Goal: Use online tool/utility: Utilize a website feature to perform a specific function

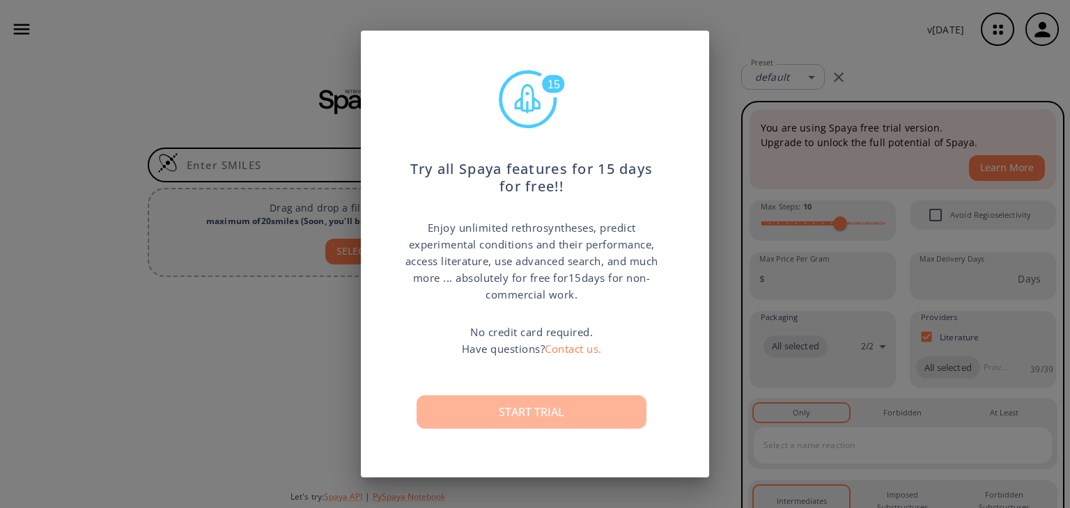
click at [596, 416] on button "Start trial" at bounding box center [531, 412] width 230 height 33
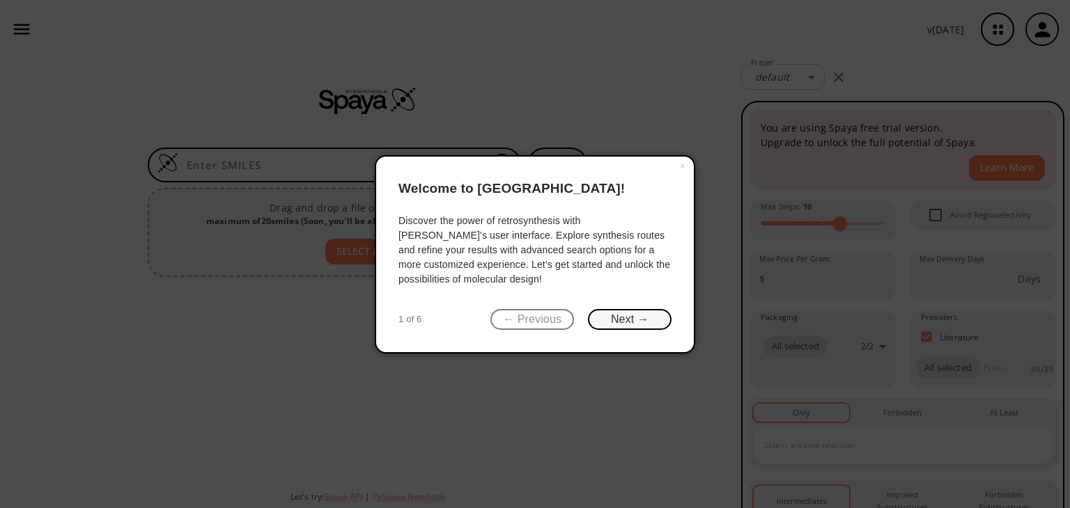
click at [637, 321] on button "Next →" at bounding box center [630, 320] width 84 height 22
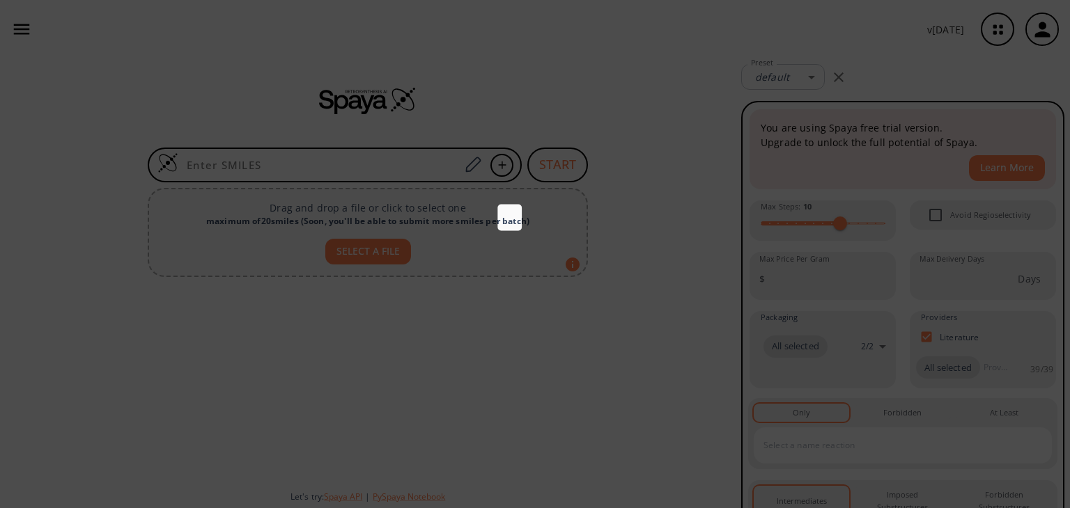
click at [637, 321] on icon at bounding box center [535, 254] width 1070 height 508
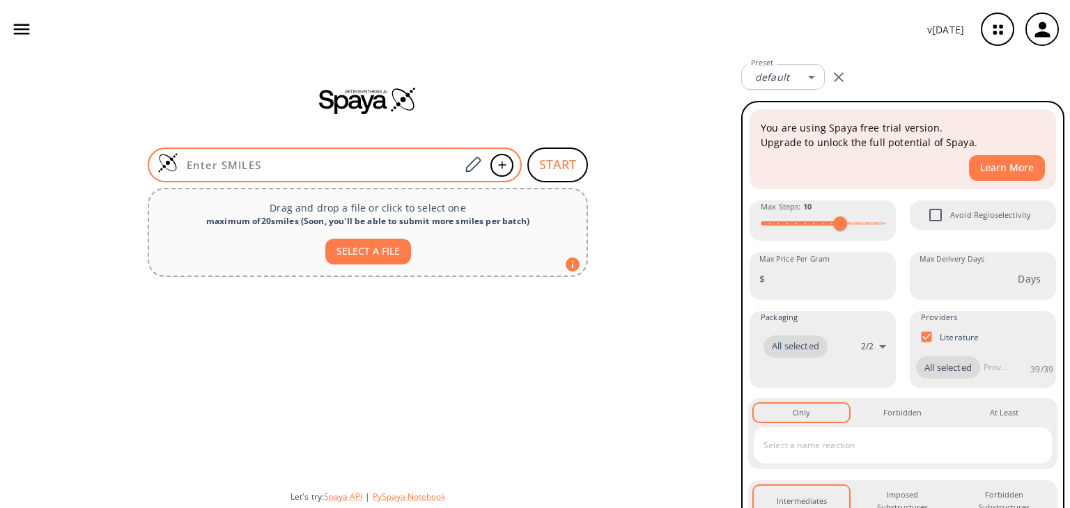
click at [423, 164] on input at bounding box center [318, 165] width 281 height 14
paste input "[H]n1nc(-c2cc(ncn2)N2C[C@H](C)O[C@H](C)C2)c2cc(OC3(C)CC3)ccc12"
type input "[H]n1nc(-c2cc(ncn2)N2C[C@H](C)O[C@H](C)C2)c2cc(OC3(C)CC3)ccc12"
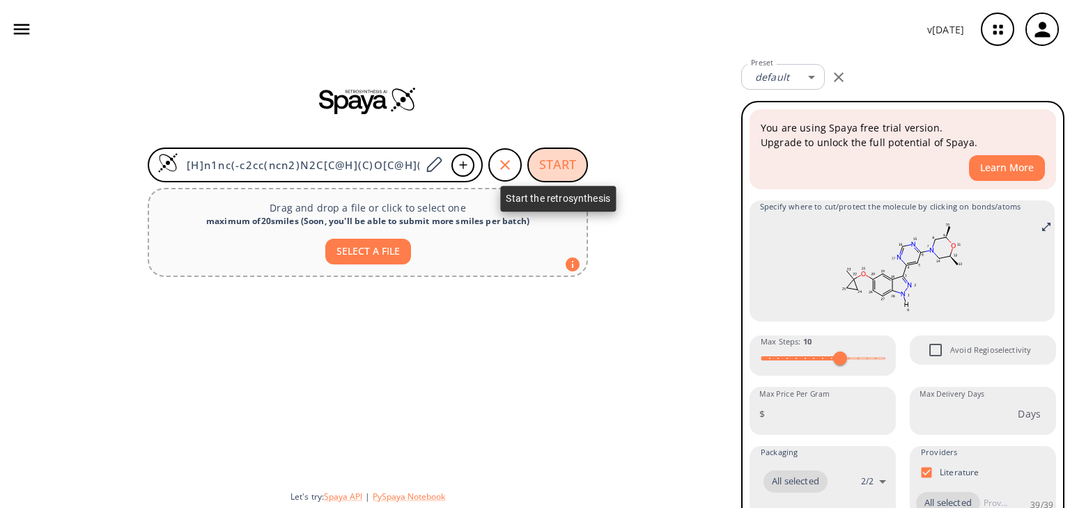
click at [556, 168] on button "START" at bounding box center [557, 165] width 61 height 35
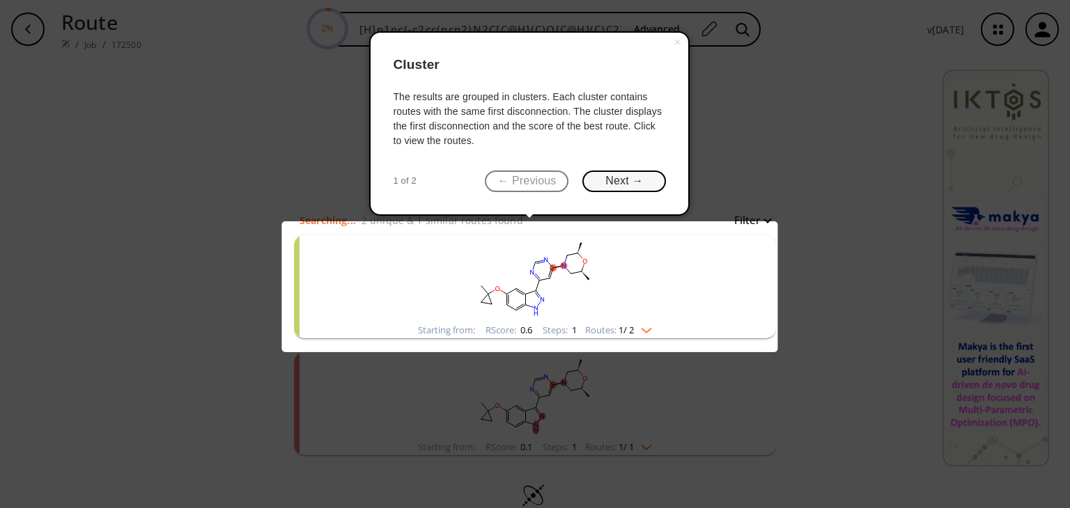
click at [623, 173] on button "Next →" at bounding box center [624, 182] width 84 height 22
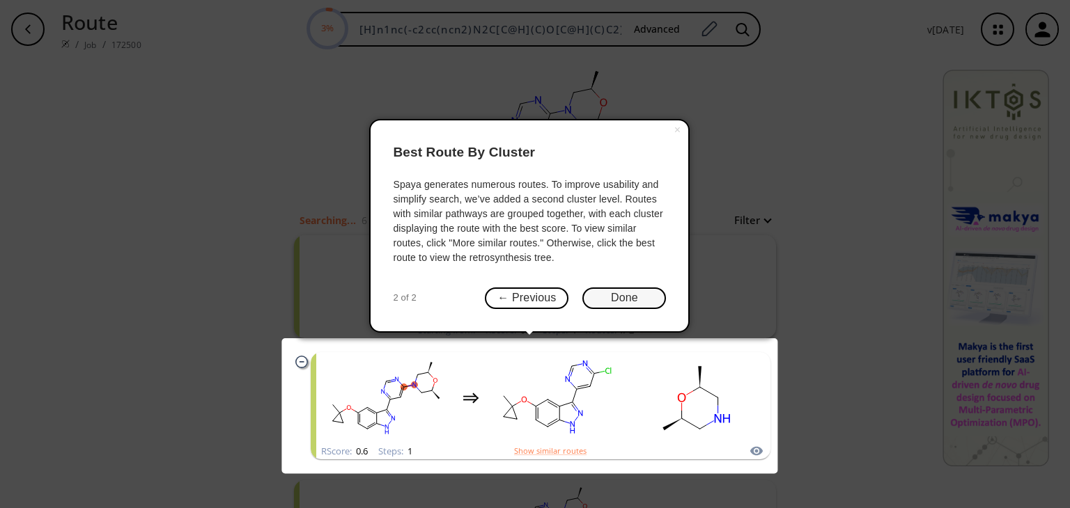
click at [627, 295] on button "Done" at bounding box center [624, 299] width 84 height 22
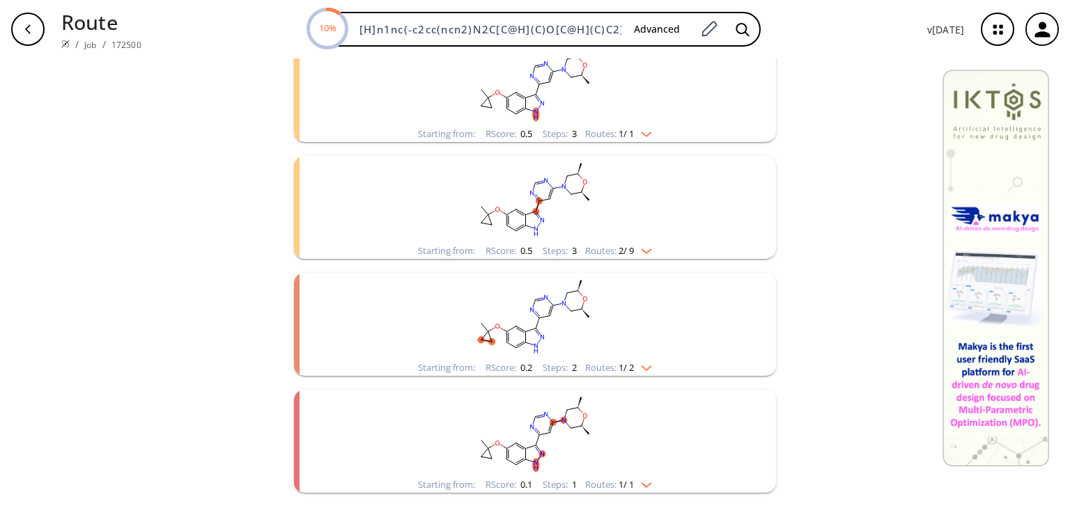
scroll to position [620, 0]
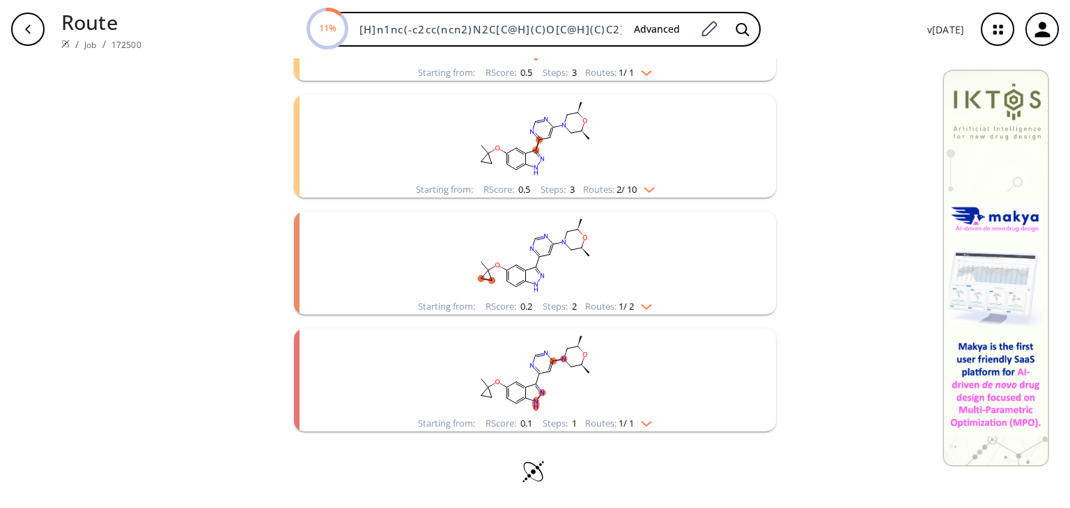
click at [649, 423] on img "clusters" at bounding box center [643, 421] width 18 height 11
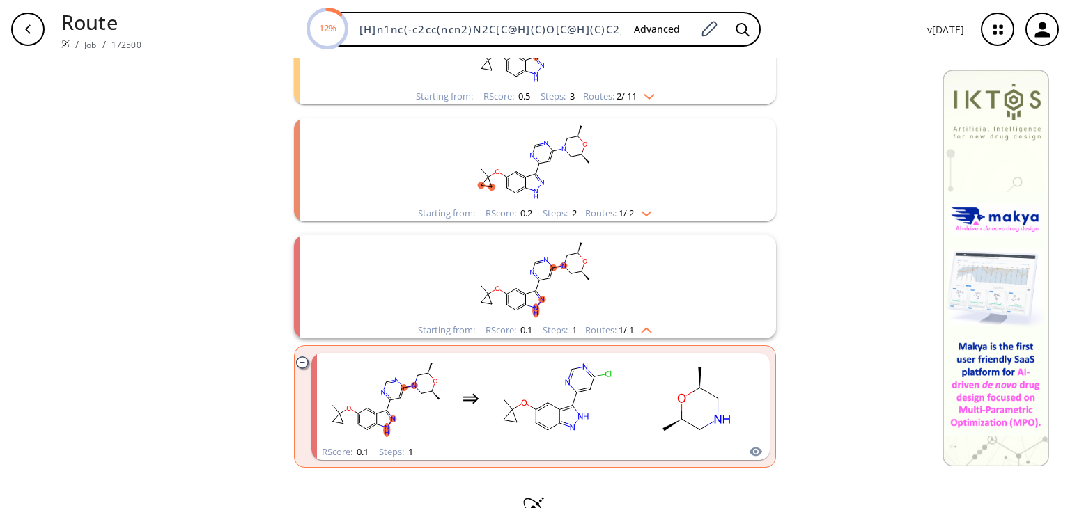
scroll to position [733, 0]
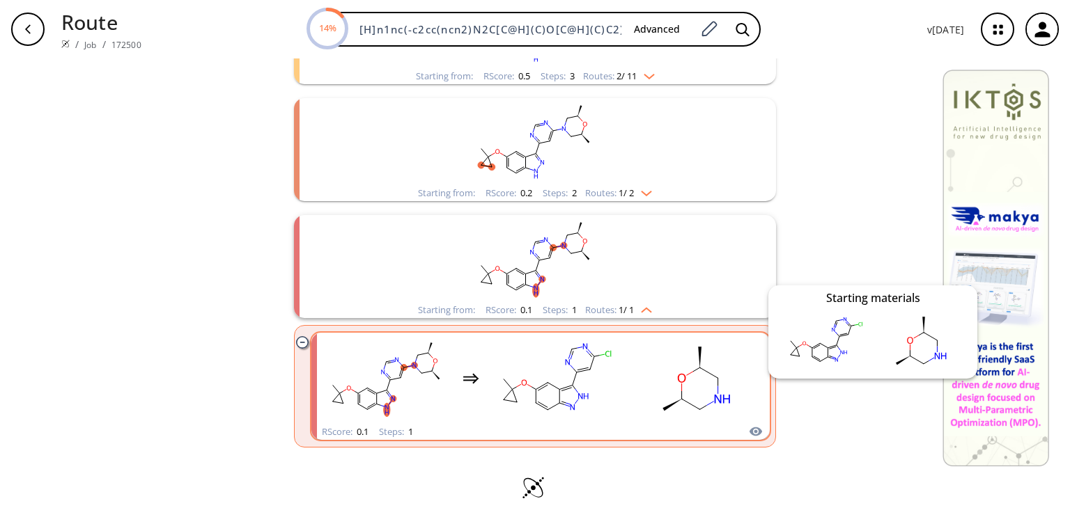
click at [751, 428] on icon "clusters" at bounding box center [755, 432] width 13 height 9
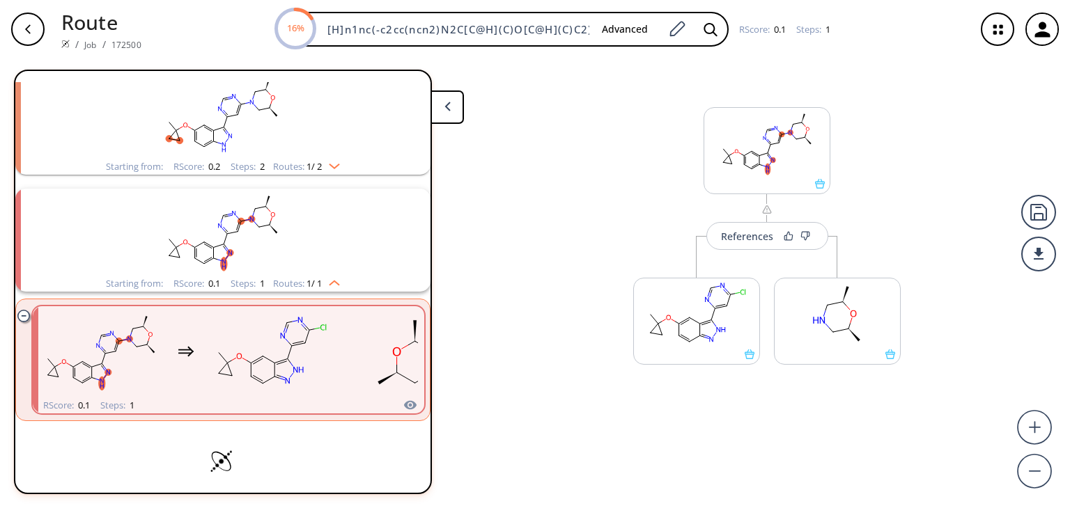
scroll to position [656, 0]
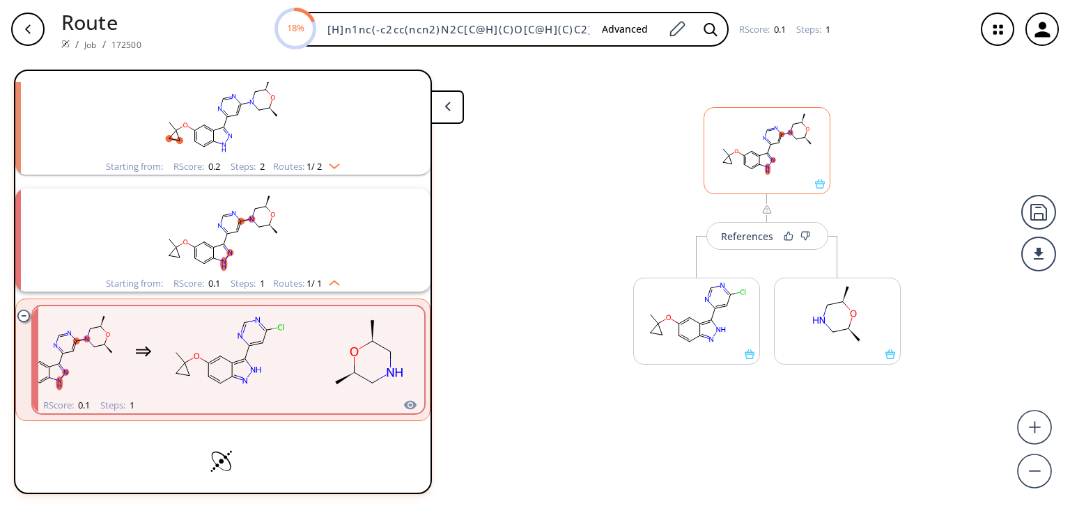
click at [778, 143] on ellipse at bounding box center [779, 143] width 6 height 6
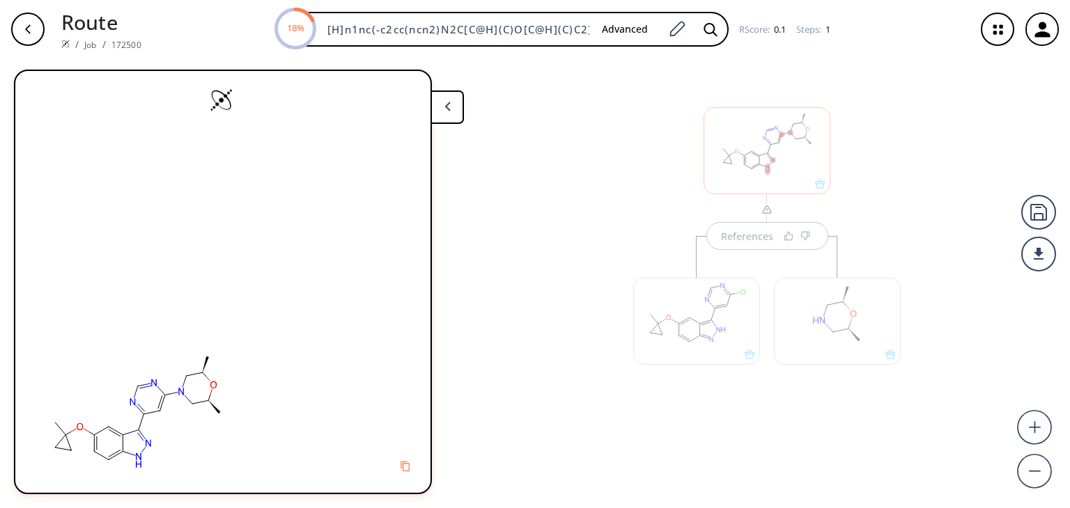
scroll to position [0, 0]
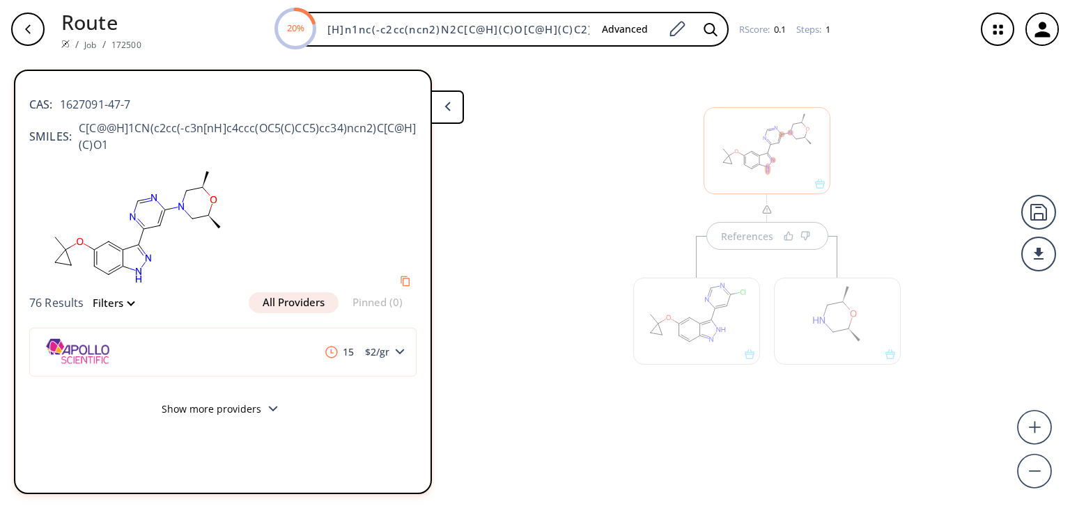
click at [263, 400] on button "Show more providers" at bounding box center [222, 411] width 387 height 33
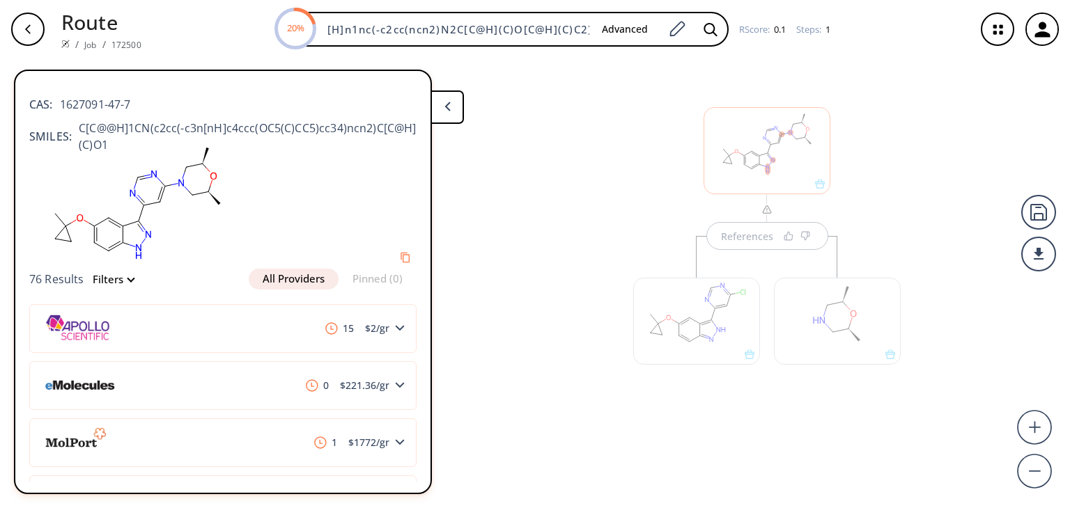
click at [451, 110] on button at bounding box center [446, 107] width 33 height 33
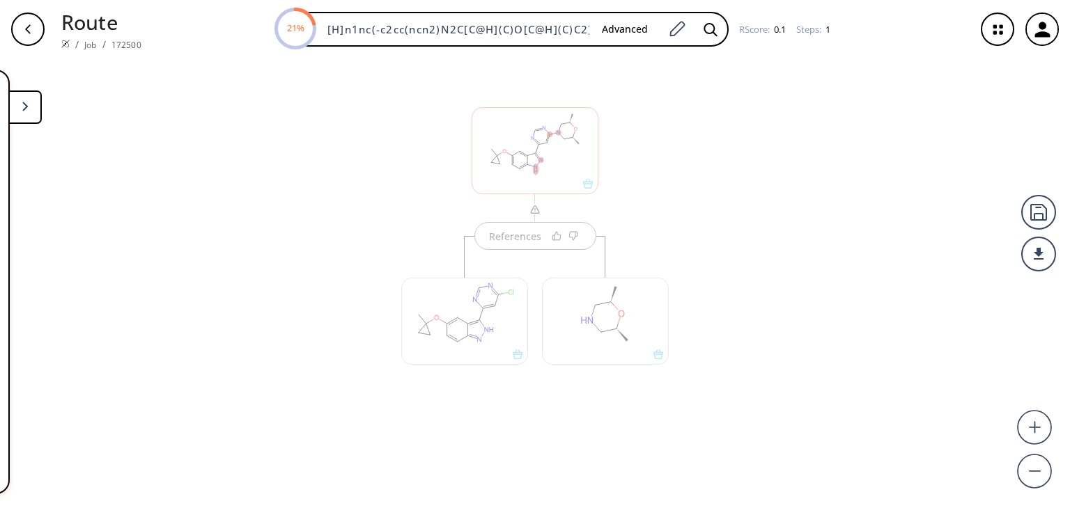
click at [24, 100] on button at bounding box center [24, 107] width 33 height 33
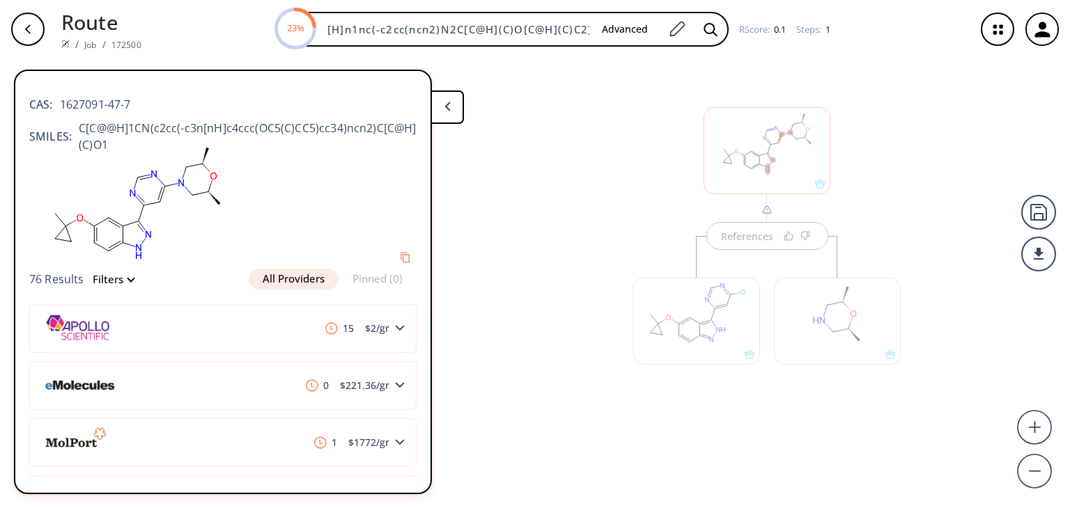
click at [285, 279] on button "All Providers" at bounding box center [294, 279] width 90 height 21
click at [36, 32] on div "button" at bounding box center [27, 29] width 33 height 33
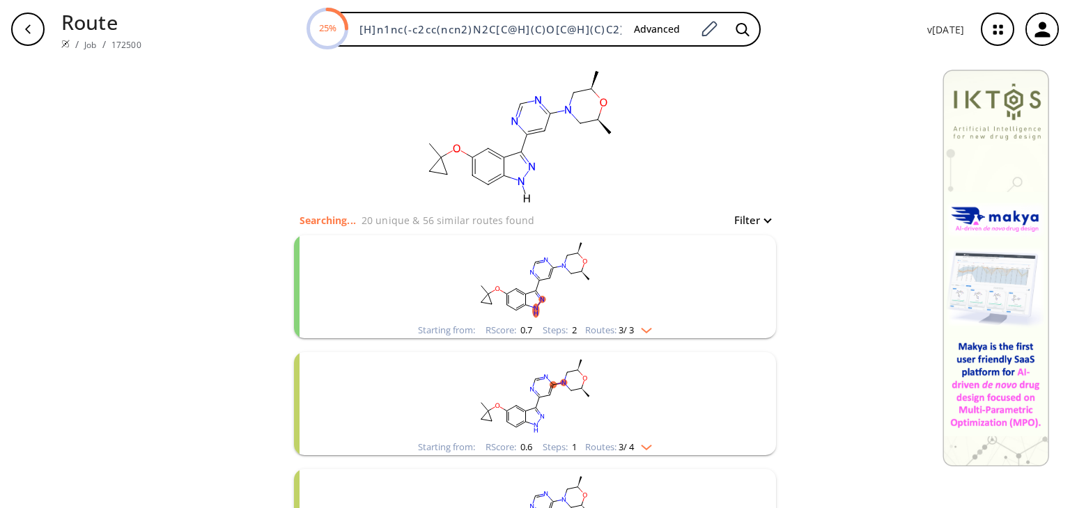
click at [629, 392] on rect "clusters" at bounding box center [535, 395] width 362 height 87
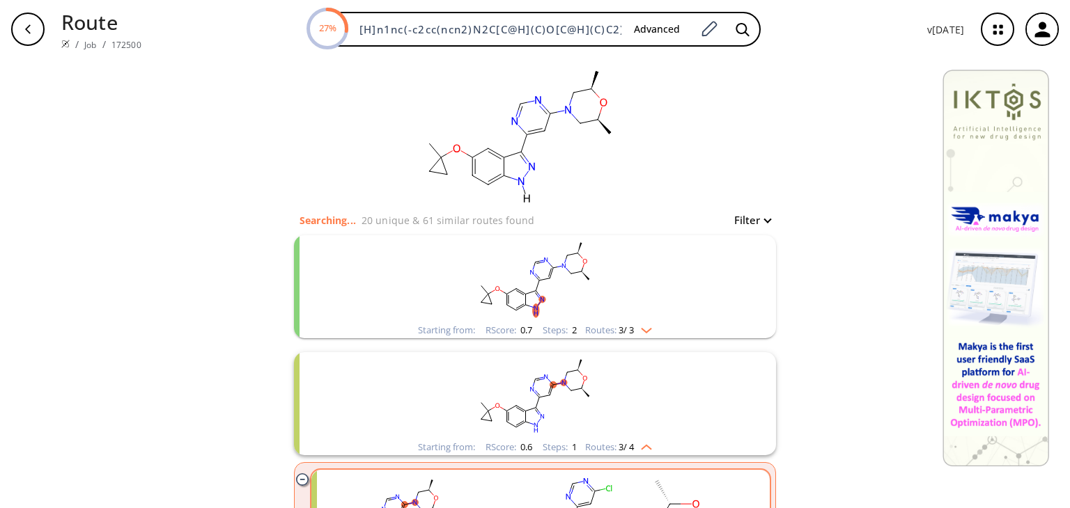
click at [633, 493] on rect "clusters" at bounding box center [695, 515] width 125 height 87
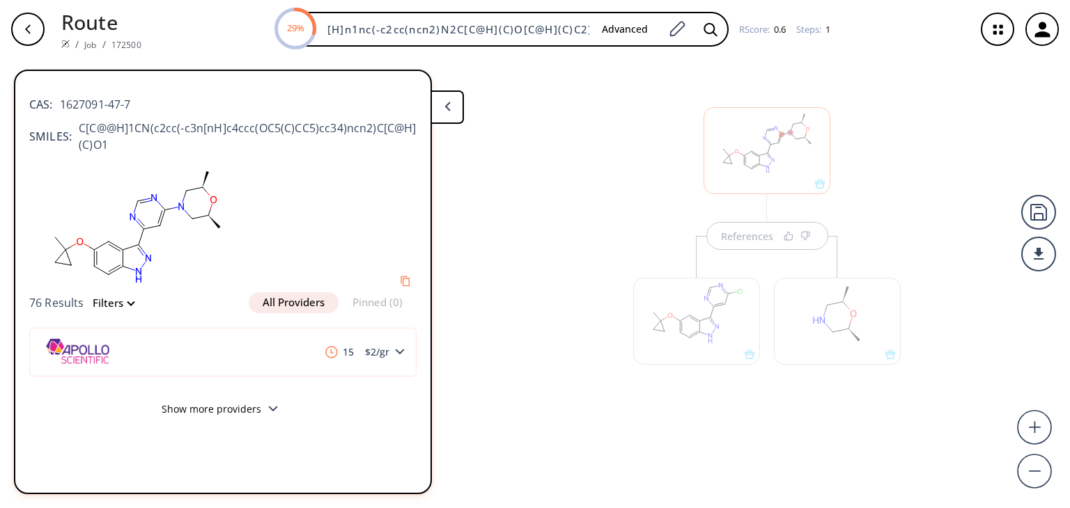
click at [814, 315] on div at bounding box center [837, 321] width 127 height 87
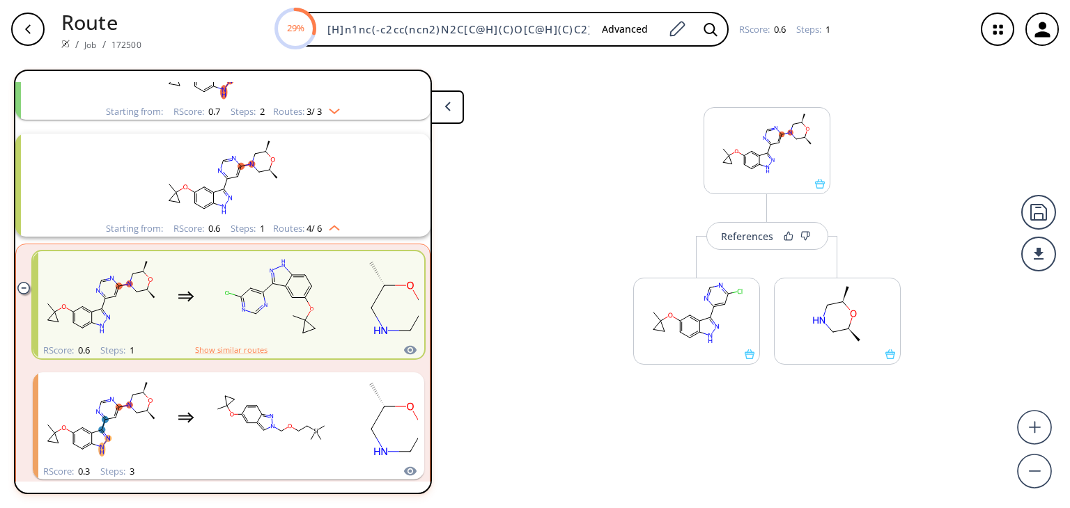
scroll to position [148, 0]
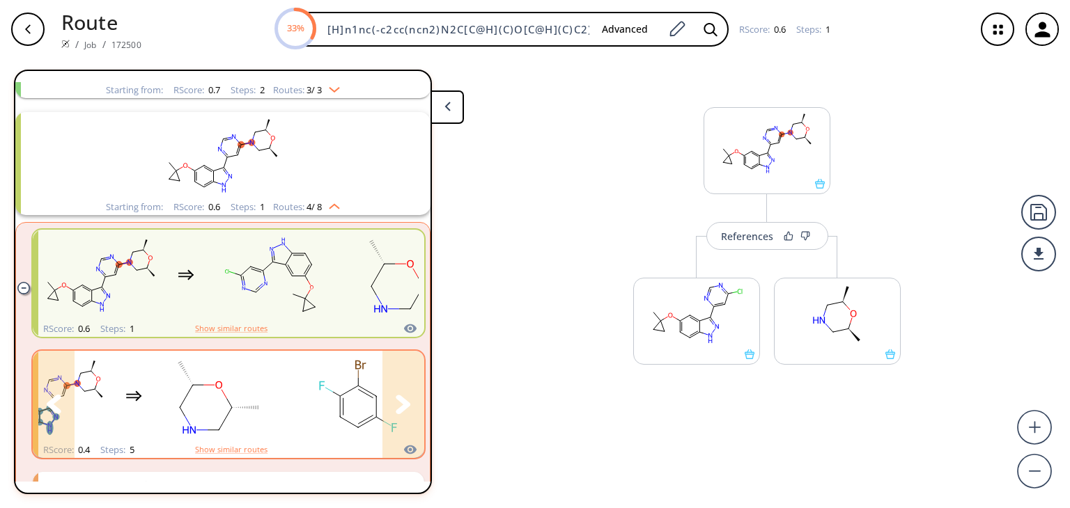
click at [322, 405] on rect "clusters" at bounding box center [357, 396] width 125 height 87
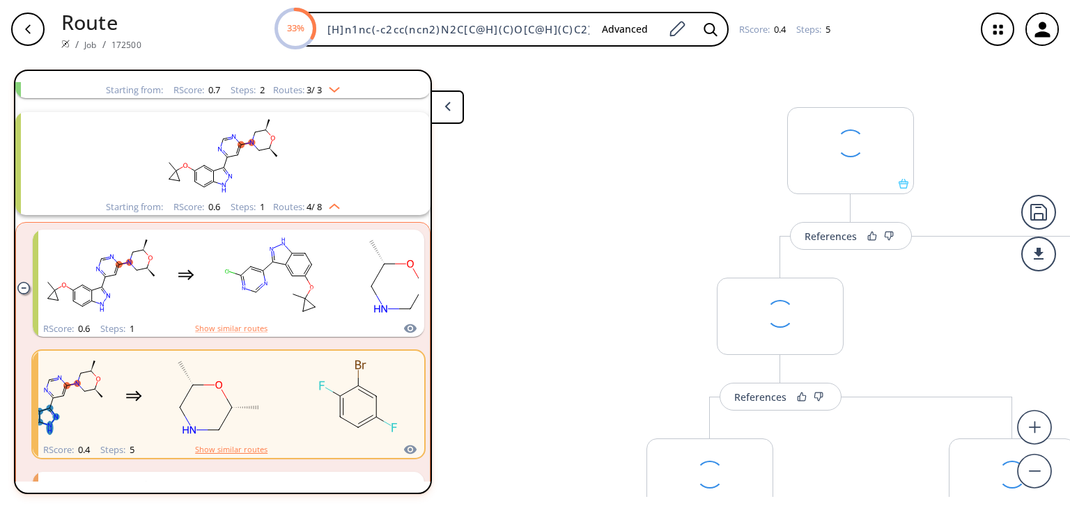
click at [220, 446] on button "Show similar routes" at bounding box center [231, 450] width 72 height 13
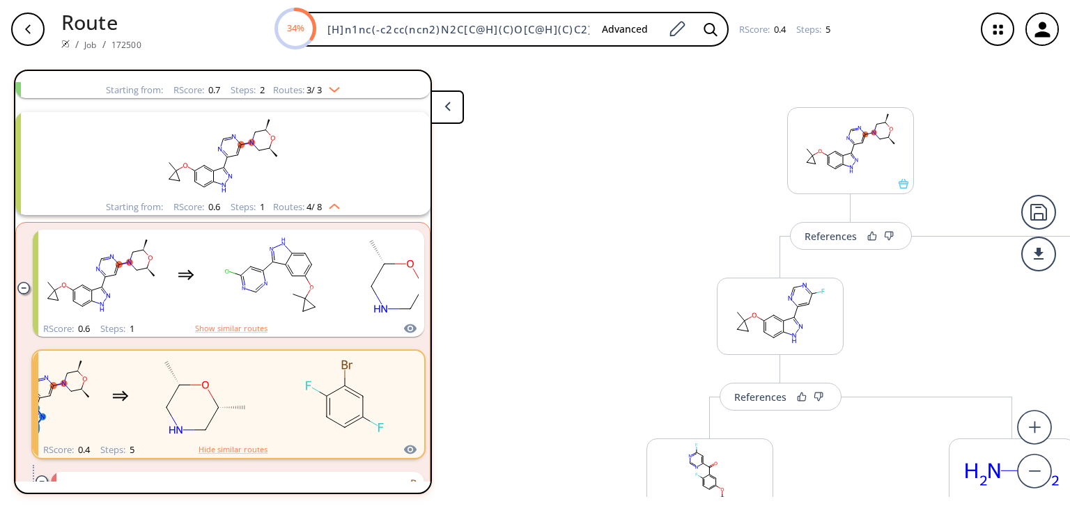
drag, startPoint x: 1069, startPoint y: 264, endPoint x: 1069, endPoint y: 442, distance: 178.3
click at [1069, 442] on div "References More routes from here References More routes from here References Mo…" at bounding box center [618, 277] width 1237 height 439
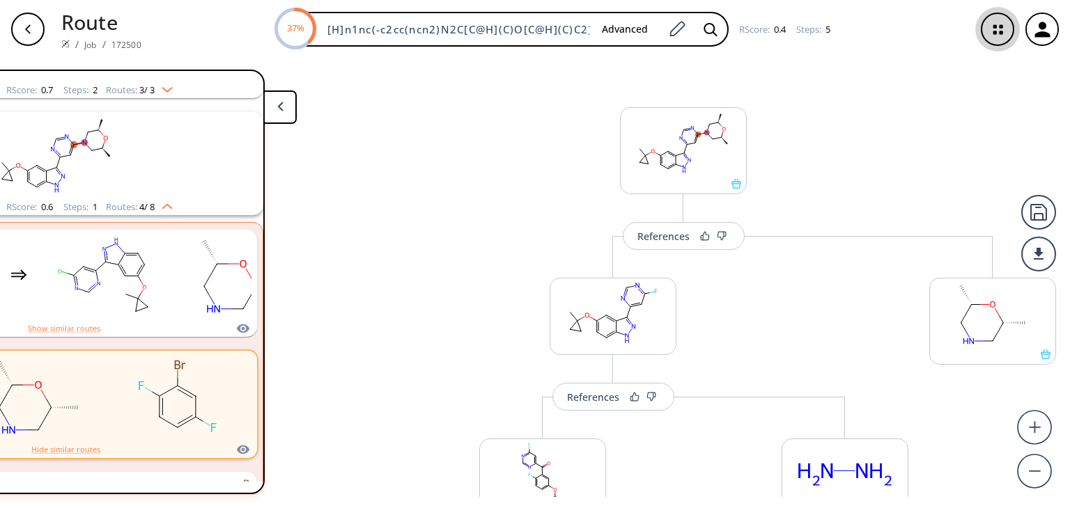
click at [999, 32] on icon "button" at bounding box center [997, 29] width 9 height 9
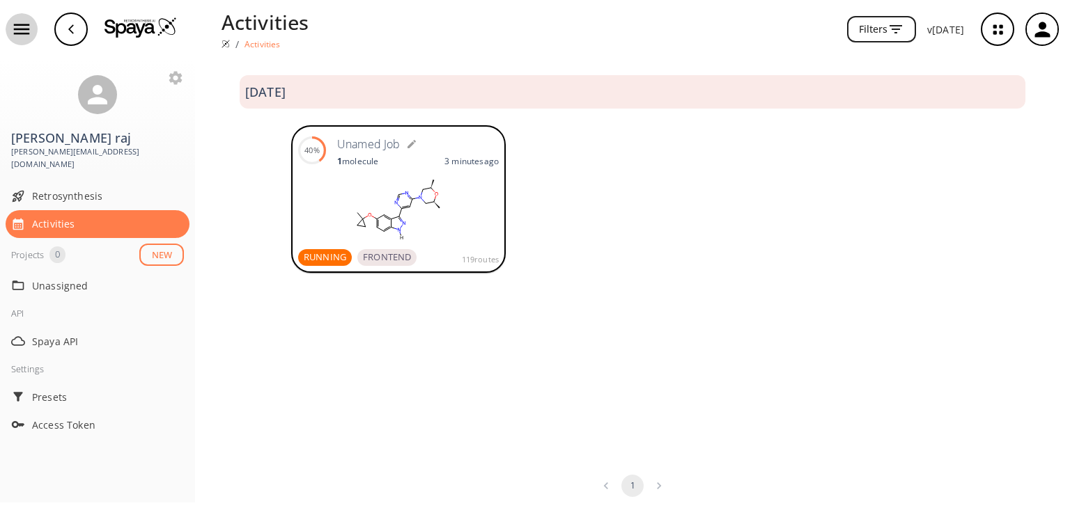
click at [29, 29] on icon "button" at bounding box center [22, 29] width 16 height 10
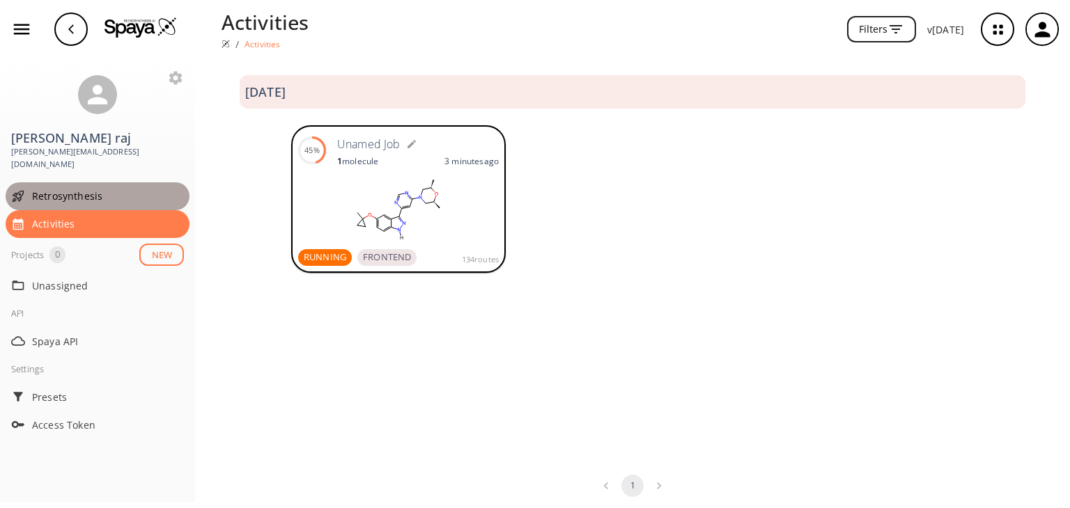
click at [84, 189] on span "Retrosynthesis" at bounding box center [108, 196] width 152 height 15
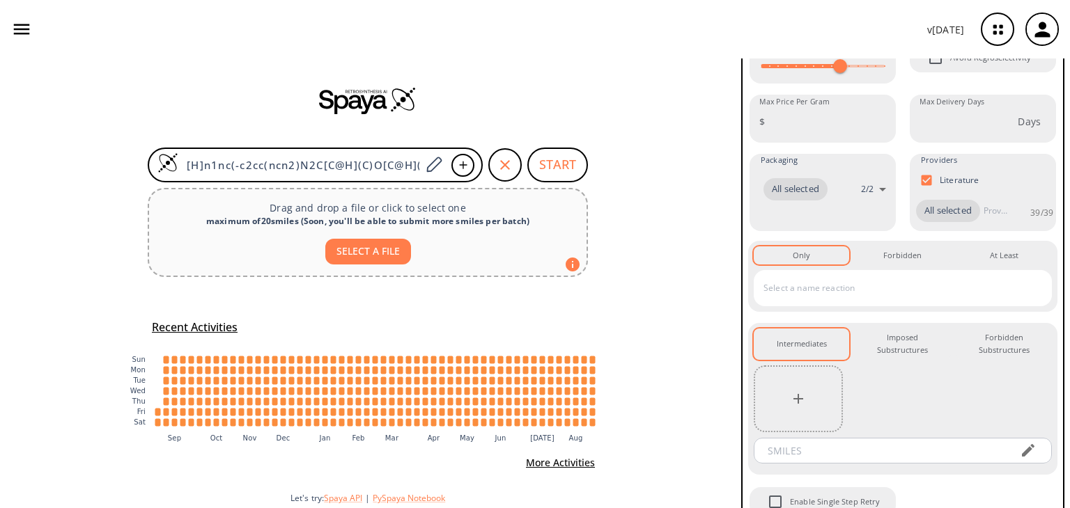
scroll to position [337, 0]
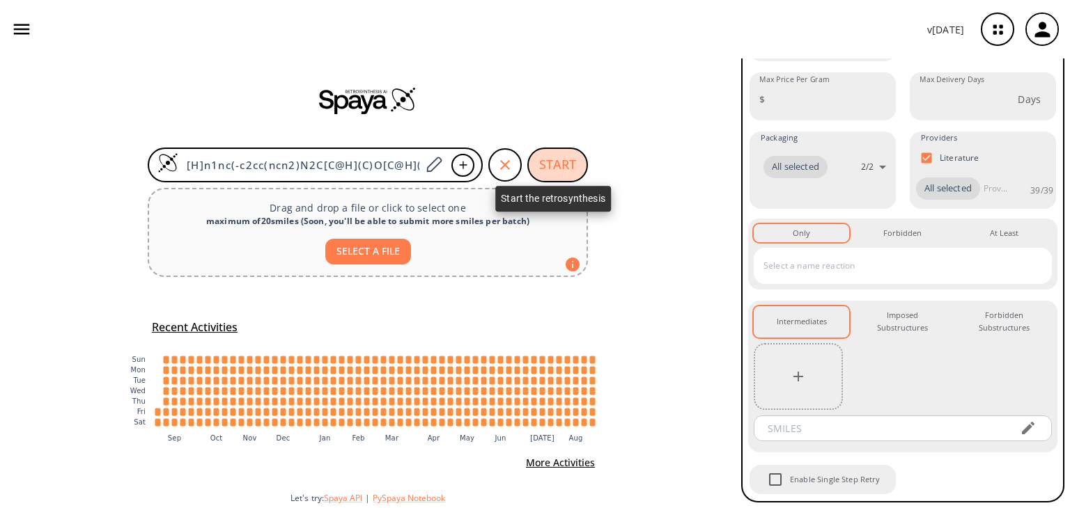
click at [549, 162] on button "START" at bounding box center [557, 165] width 61 height 35
